Goal: Feedback & Contribution: Leave review/rating

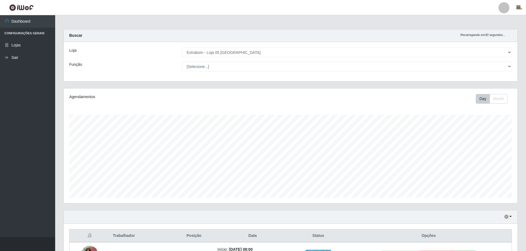
select select "494"
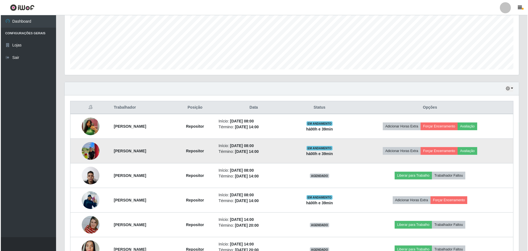
scroll to position [165, 0]
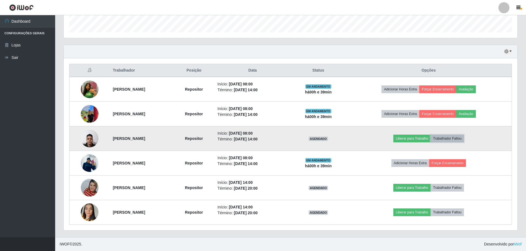
click at [455, 138] on button "Trabalhador Faltou" at bounding box center [447, 138] width 33 height 8
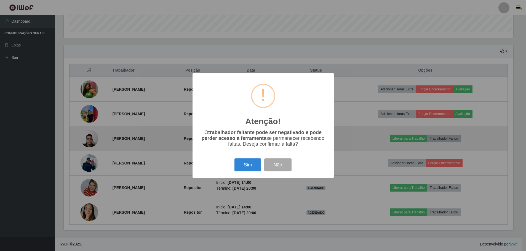
scroll to position [115, 451]
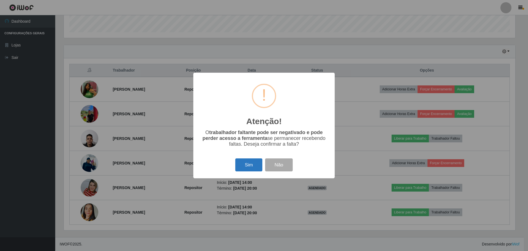
click at [244, 164] on button "Sim" at bounding box center [248, 164] width 27 height 13
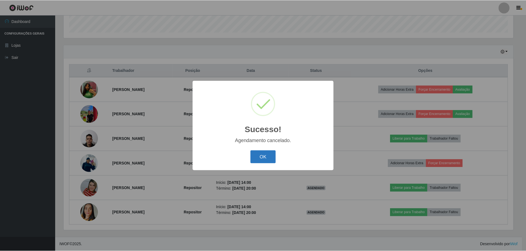
scroll to position [140, 0]
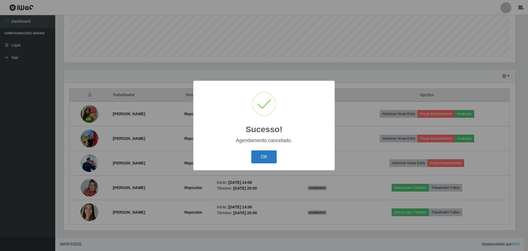
click at [268, 157] on button "OK" at bounding box center [264, 156] width 26 height 13
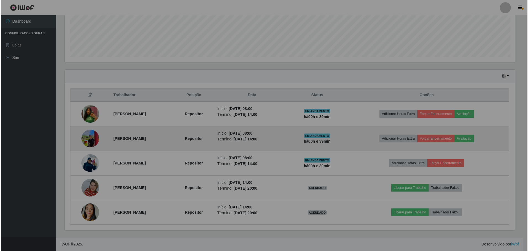
scroll to position [115, 454]
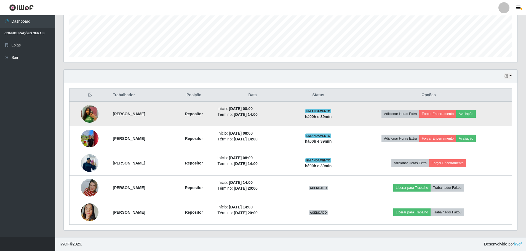
click at [481, 109] on td "Adicionar Horas Extra Forçar Encerramento Avaliação" at bounding box center [429, 113] width 166 height 25
click at [476, 111] on button "Avaliação" at bounding box center [467, 114] width 20 height 8
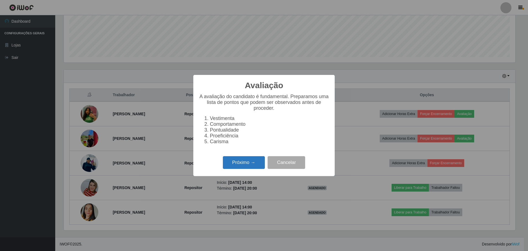
click at [249, 166] on button "Próximo →" at bounding box center [244, 162] width 42 height 13
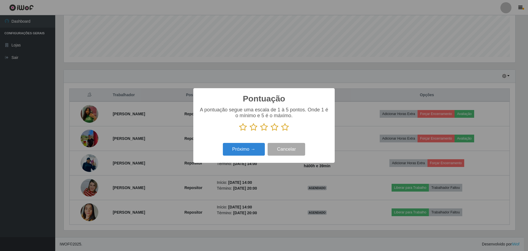
drag, startPoint x: 282, startPoint y: 126, endPoint x: 279, endPoint y: 135, distance: 9.4
click at [282, 127] on icon at bounding box center [285, 127] width 8 height 8
click at [281, 131] on input "radio" at bounding box center [281, 131] width 0 height 0
click at [259, 147] on button "Próximo →" at bounding box center [244, 149] width 42 height 13
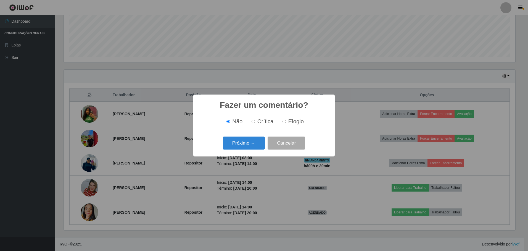
drag, startPoint x: 285, startPoint y: 120, endPoint x: 272, endPoint y: 132, distance: 17.4
click at [286, 121] on label "Elogio" at bounding box center [291, 121] width 23 height 6
click at [286, 121] on input "Elogio" at bounding box center [284, 122] width 4 height 4
radio input "true"
click at [251, 140] on button "Próximo →" at bounding box center [244, 142] width 42 height 13
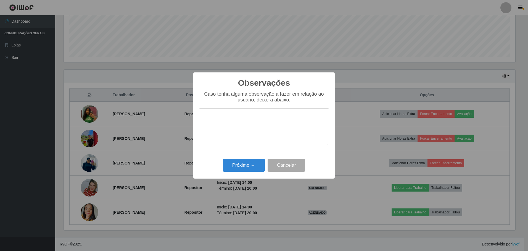
click at [232, 120] on textarea at bounding box center [264, 127] width 130 height 38
type textarea "Prestador de serviços nota 1000, adoramos receber você em nossa loja"
click at [255, 166] on button "Próximo →" at bounding box center [244, 164] width 42 height 13
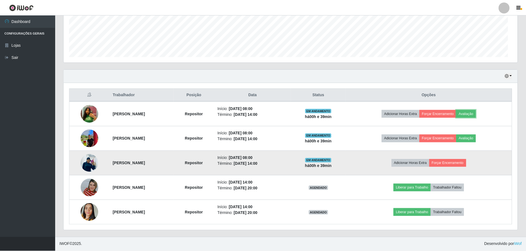
scroll to position [115, 454]
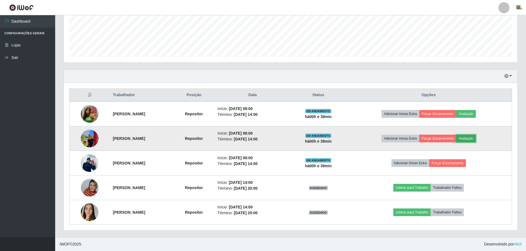
click at [474, 139] on button "Avaliação" at bounding box center [467, 138] width 20 height 8
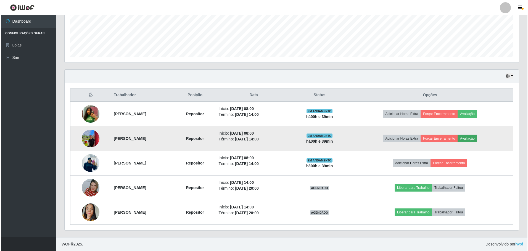
scroll to position [115, 451]
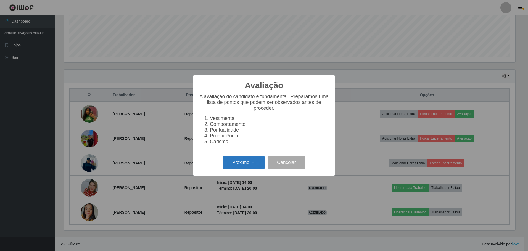
click at [256, 162] on button "Próximo →" at bounding box center [244, 162] width 42 height 13
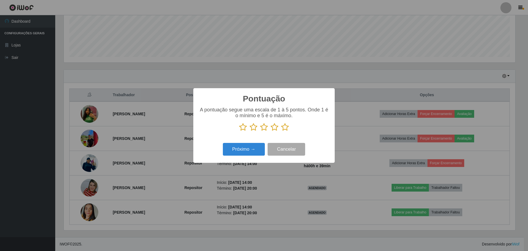
drag, startPoint x: 285, startPoint y: 128, endPoint x: 253, endPoint y: 145, distance: 36.1
click at [281, 131] on icon at bounding box center [285, 127] width 8 height 8
click at [281, 131] on input "radio" at bounding box center [281, 131] width 0 height 0
click at [251, 150] on button "Próximo →" at bounding box center [244, 149] width 42 height 13
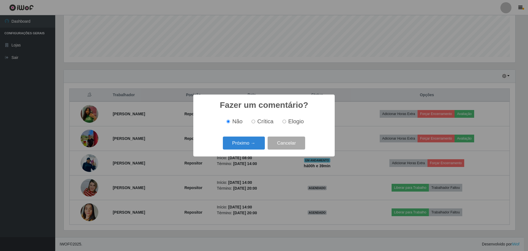
drag, startPoint x: 285, startPoint y: 122, endPoint x: 280, endPoint y: 129, distance: 8.3
click at [285, 122] on input "Elogio" at bounding box center [284, 122] width 4 height 4
radio input "true"
click at [245, 147] on button "Próximo →" at bounding box center [244, 142] width 42 height 13
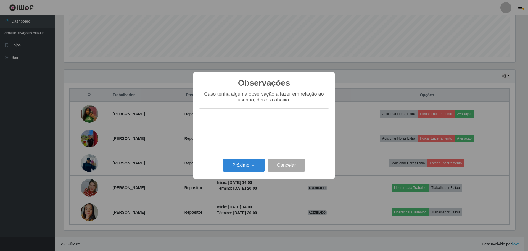
click at [223, 131] on textarea at bounding box center [264, 127] width 130 height 38
type textarea "Prestador de serviços nota 1000, adoramos receber você em nossa loja"
click at [243, 167] on button "Próximo →" at bounding box center [244, 164] width 42 height 13
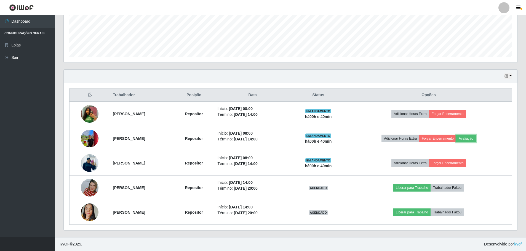
scroll to position [2, 0]
